Goal: Information Seeking & Learning: Check status

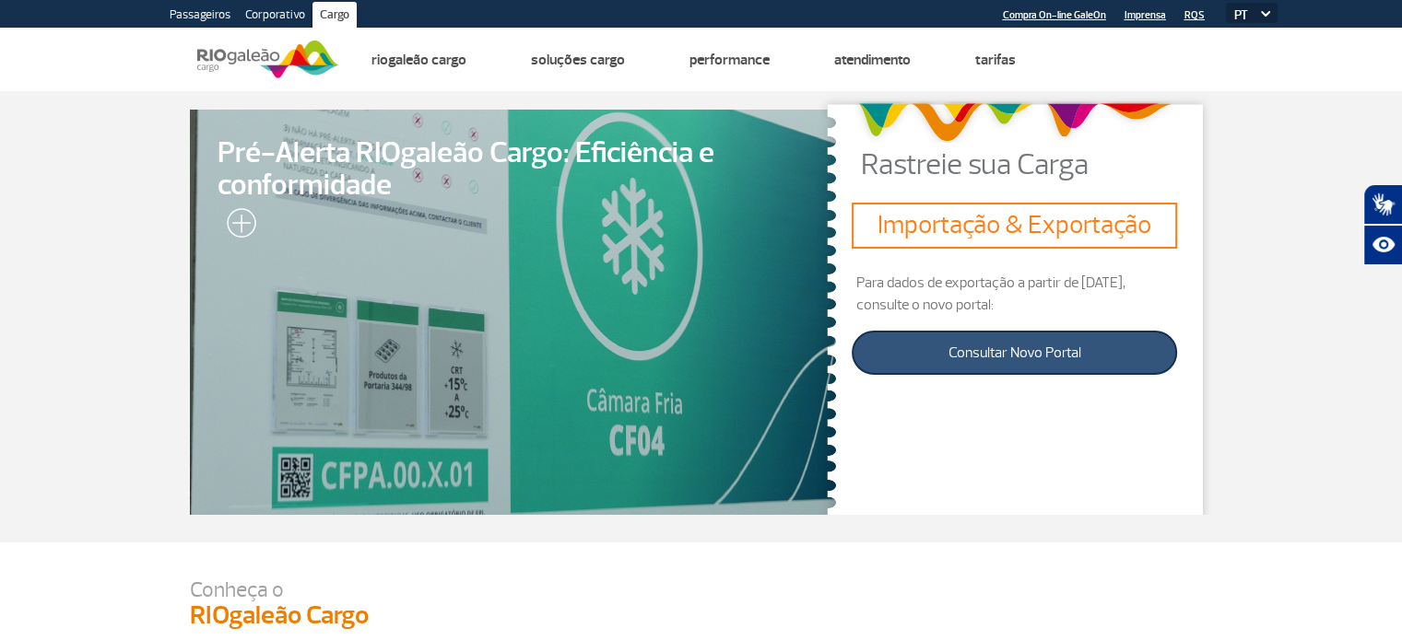
click at [1015, 338] on link "Consultar Novo Portal" at bounding box center [1013, 353] width 325 height 44
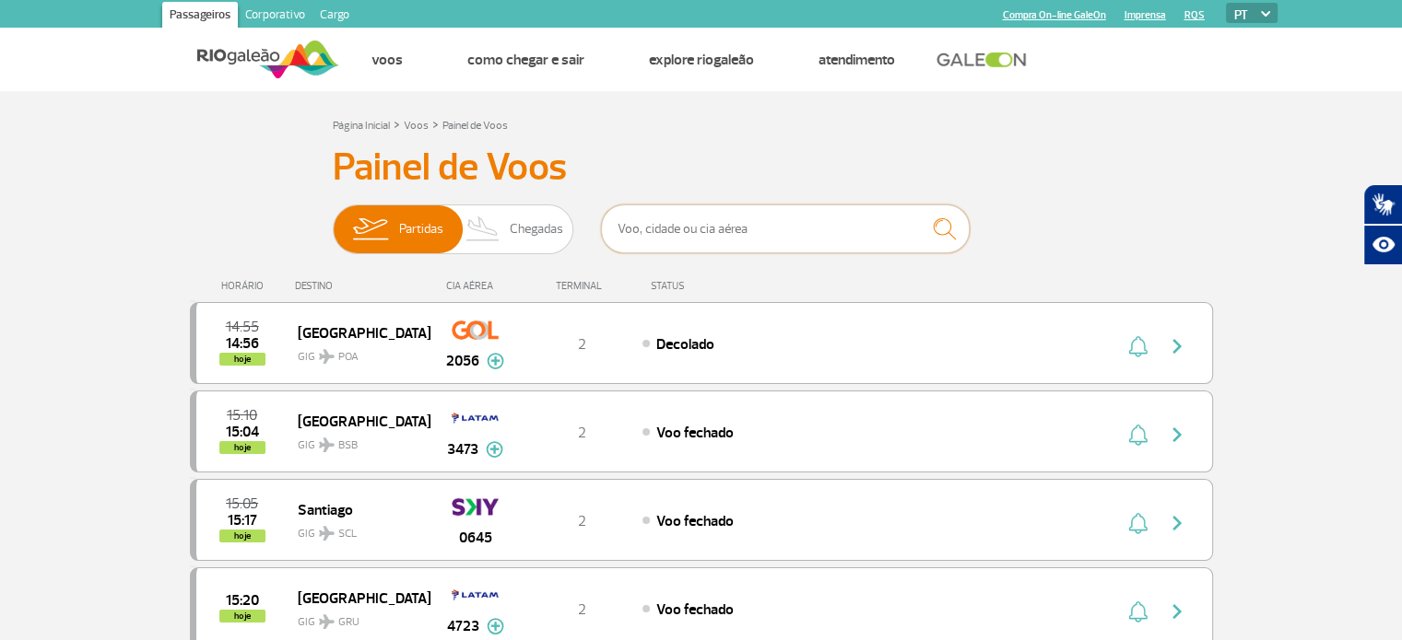
click at [704, 236] on input "text" at bounding box center [785, 229] width 369 height 49
type input "navegantes"
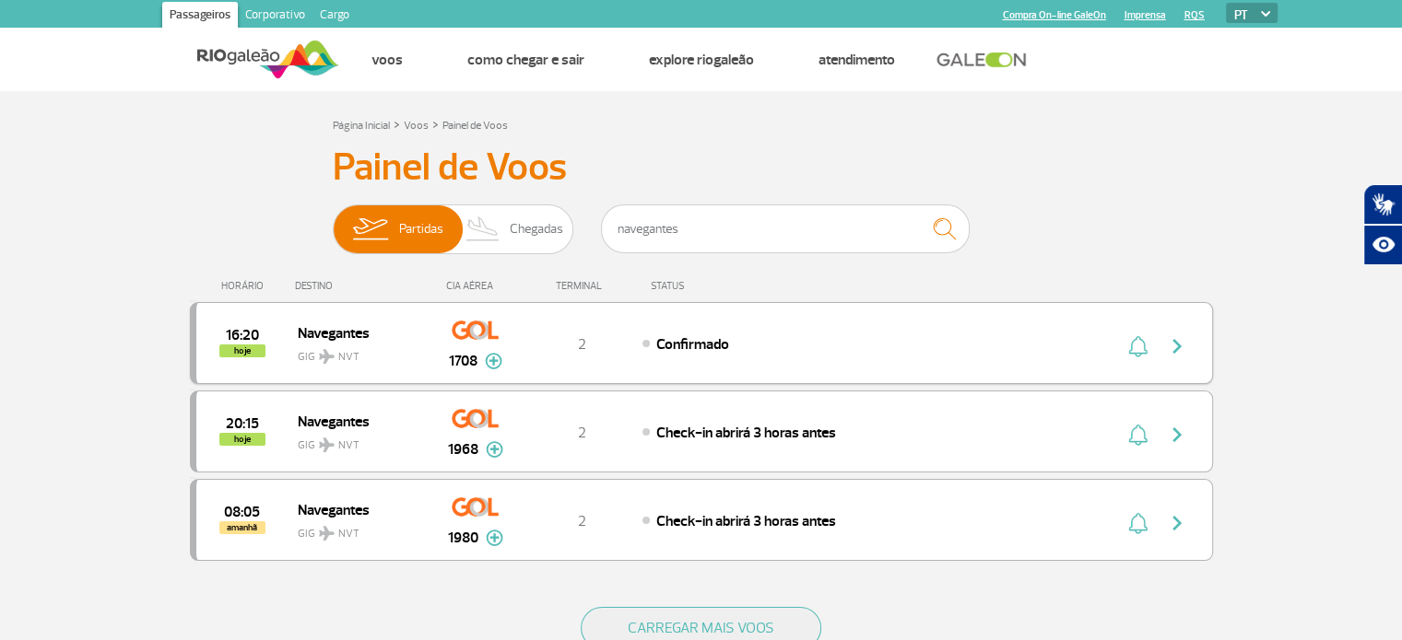
click at [1175, 343] on img "button" at bounding box center [1177, 346] width 22 height 22
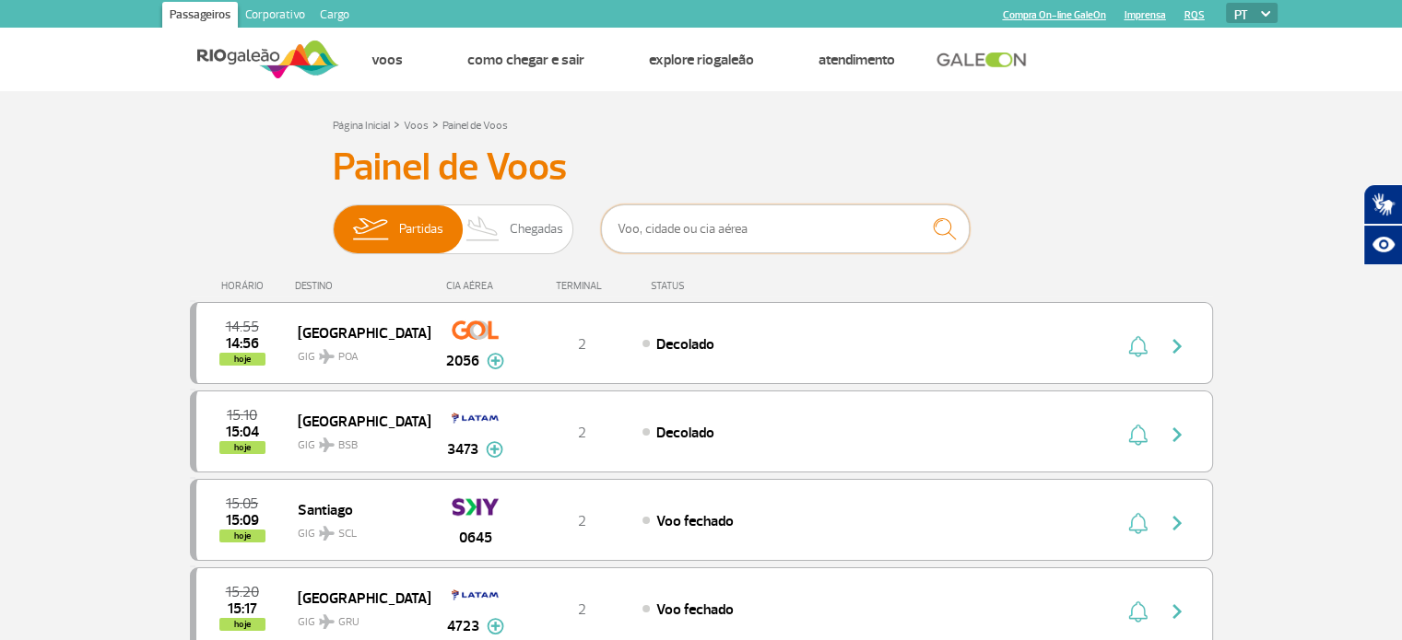
click at [722, 244] on input "text" at bounding box center [785, 229] width 369 height 49
type input "navegantes"
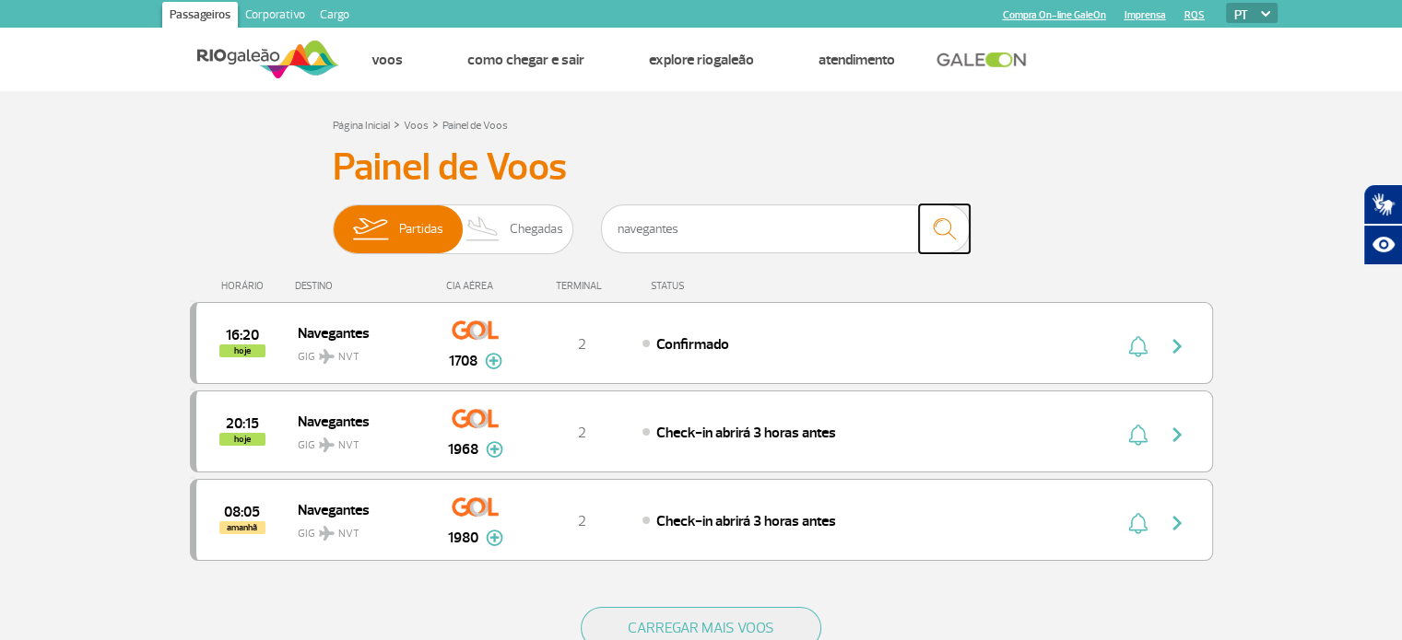
click at [944, 227] on img "submit" at bounding box center [944, 229] width 40 height 38
click at [1173, 349] on img "button" at bounding box center [1177, 346] width 22 height 22
